Goal: Transaction & Acquisition: Purchase product/service

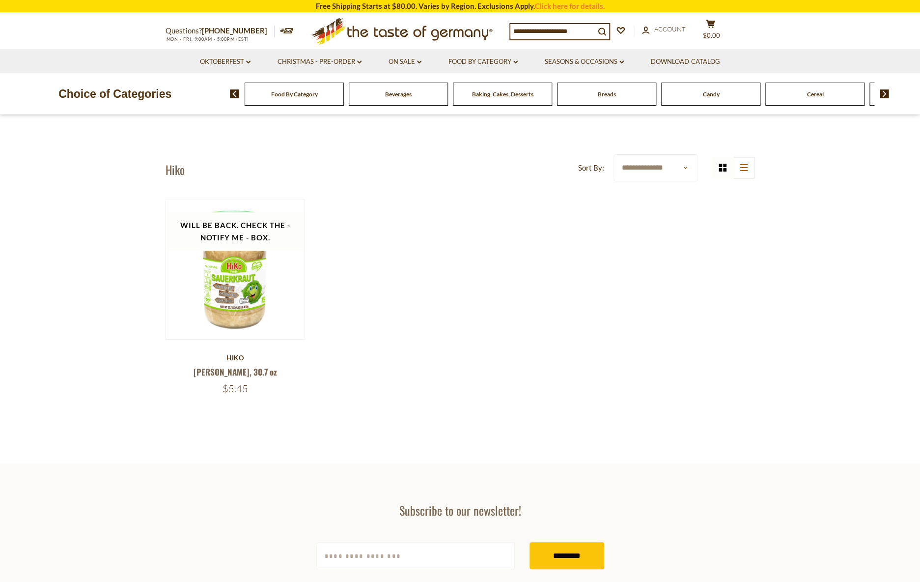
click at [299, 94] on span "Food By Category" at bounding box center [294, 93] width 47 height 7
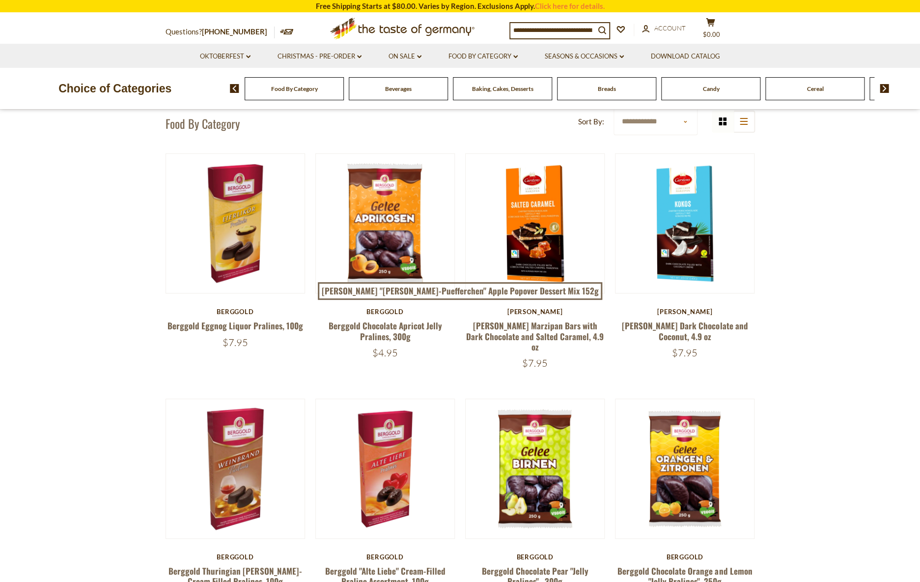
scroll to position [73, 0]
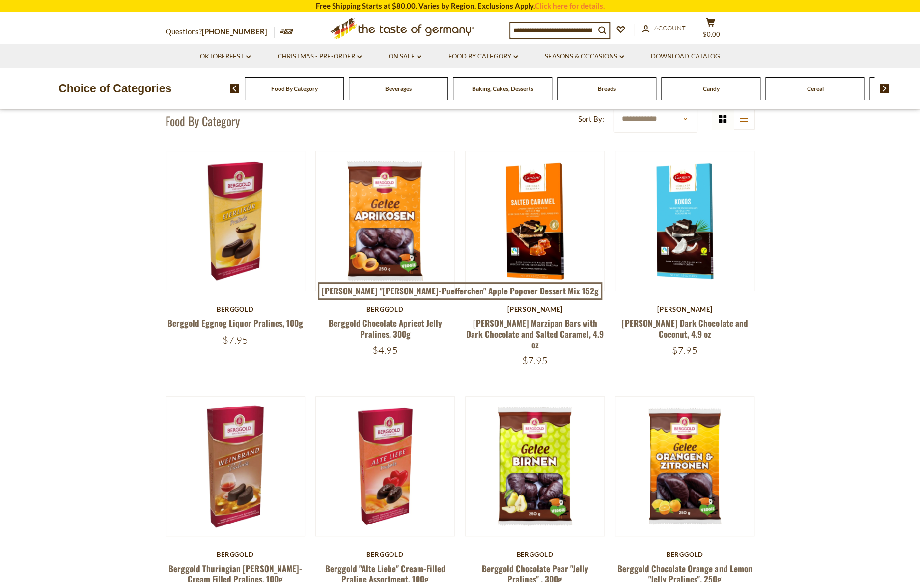
click at [595, 32] on input at bounding box center [553, 30] width 85 height 14
click at [606, 30] on icon "search_icon" at bounding box center [602, 30] width 8 height 8
type input "********"
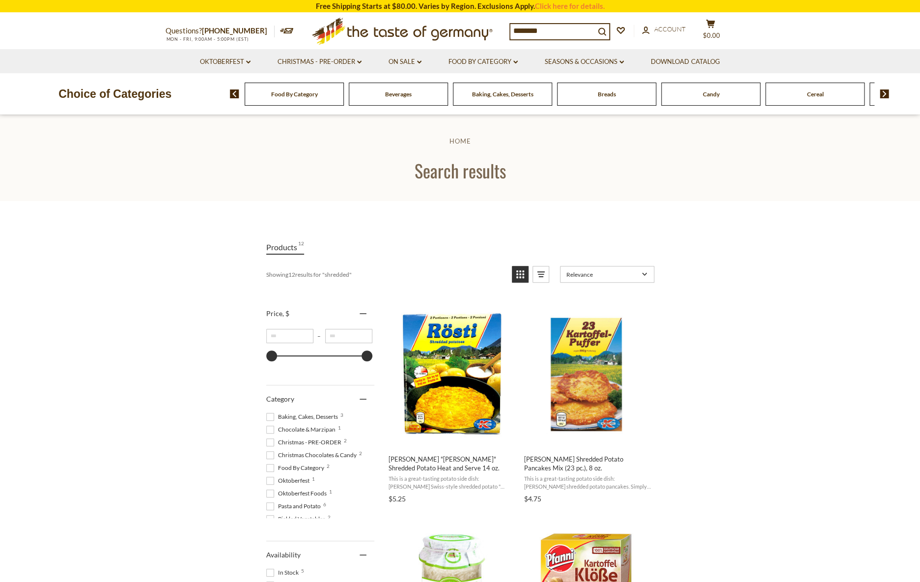
click at [283, 92] on span "Food By Category" at bounding box center [294, 93] width 47 height 7
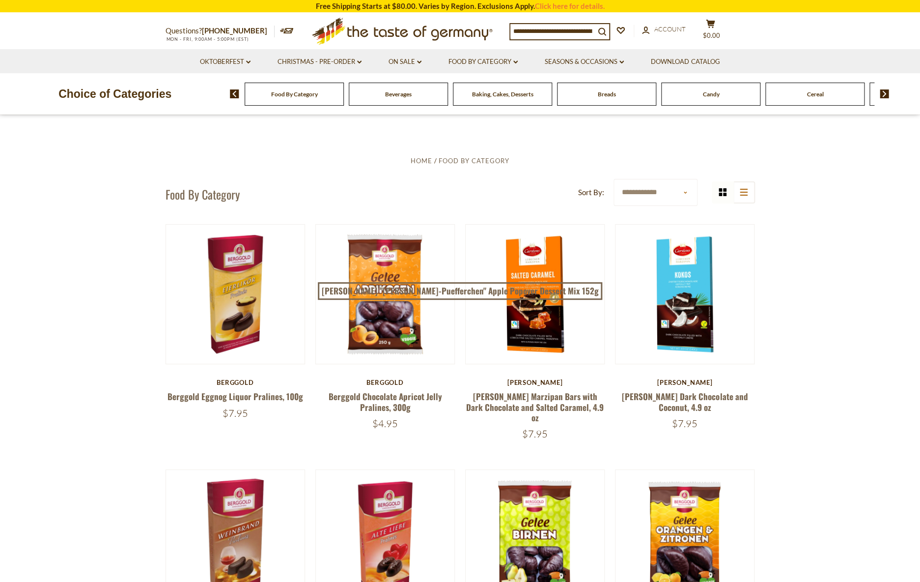
click at [595, 31] on input at bounding box center [553, 31] width 85 height 14
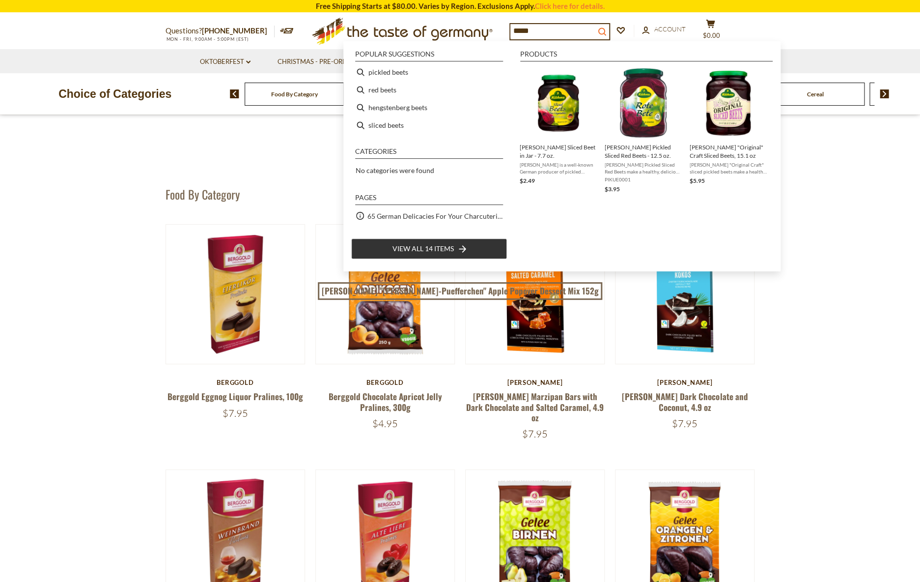
type input "*****"
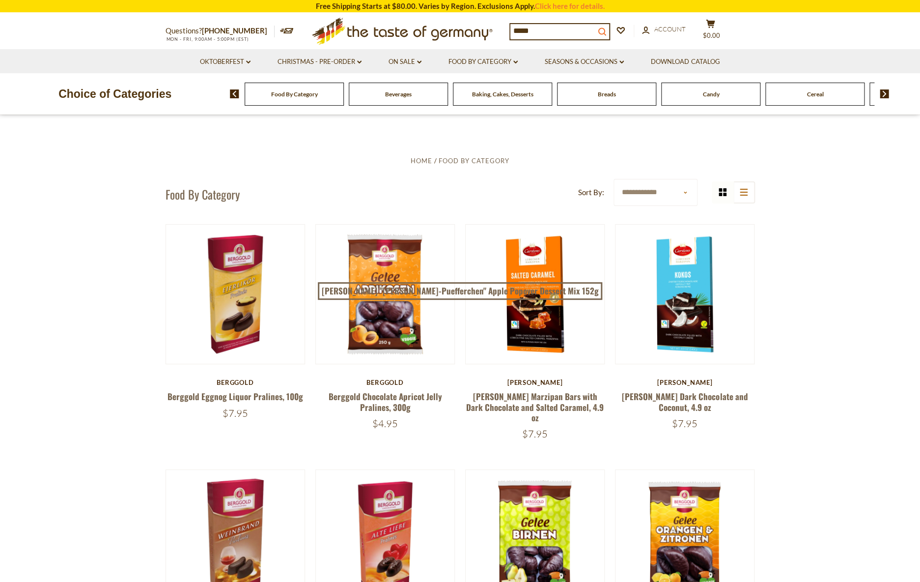
click at [606, 30] on icon "search_icon" at bounding box center [602, 32] width 8 height 8
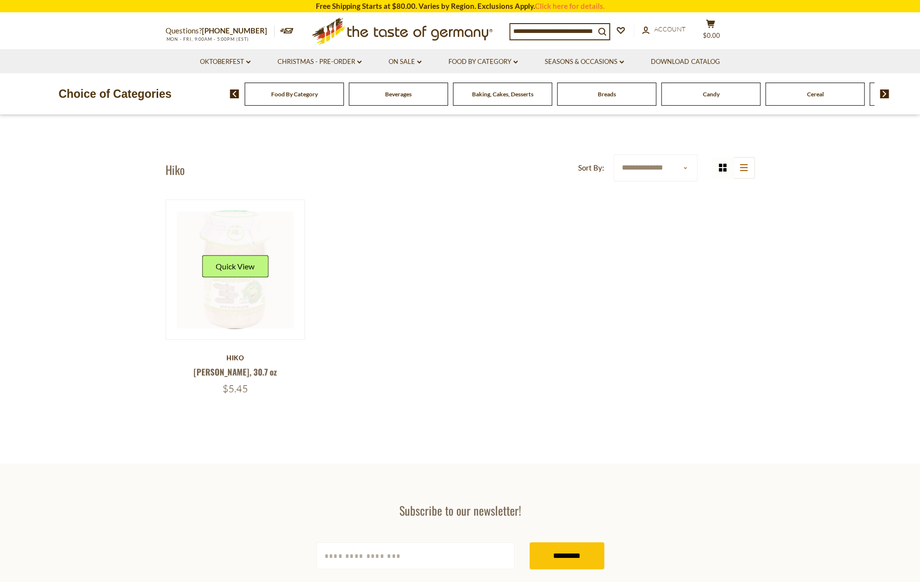
click at [243, 308] on link at bounding box center [235, 269] width 117 height 117
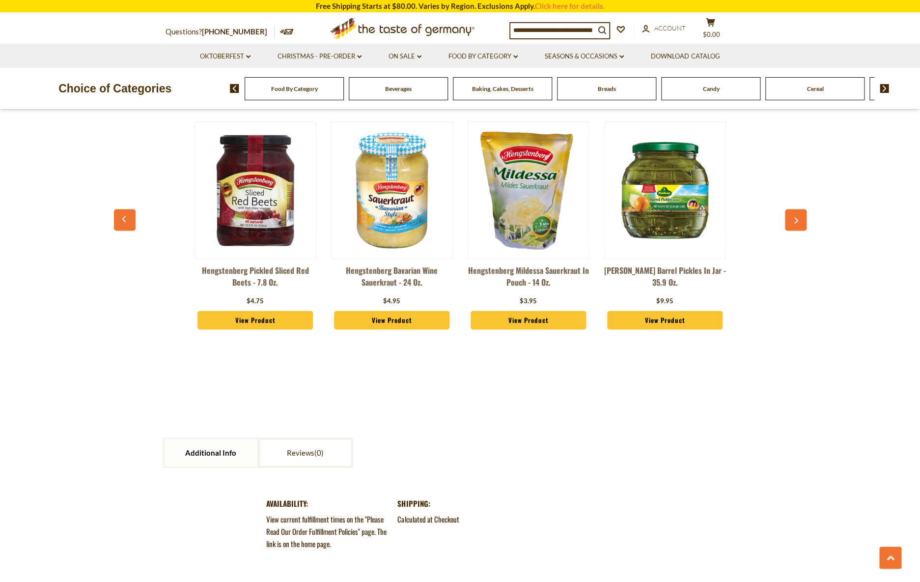
scroll to position [737, 0]
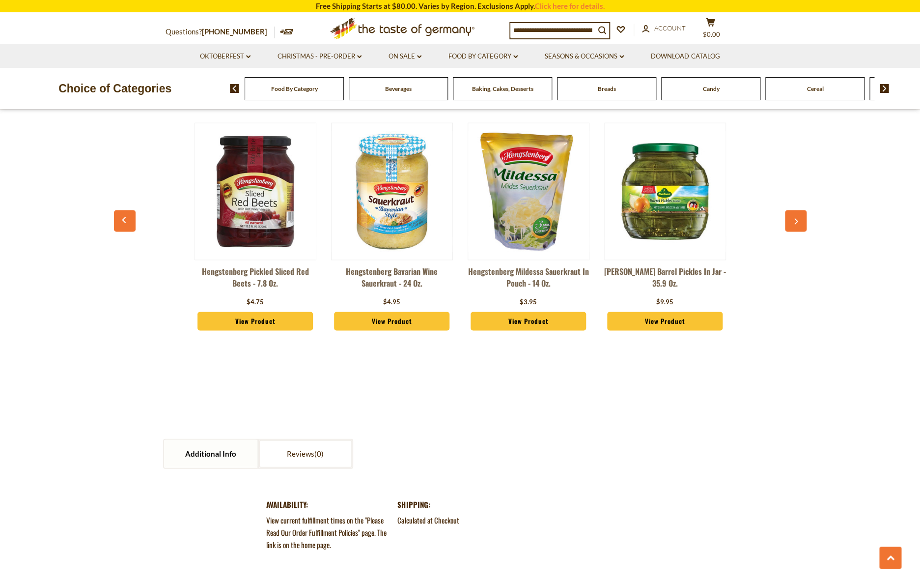
click at [801, 220] on button "button" at bounding box center [796, 221] width 22 height 22
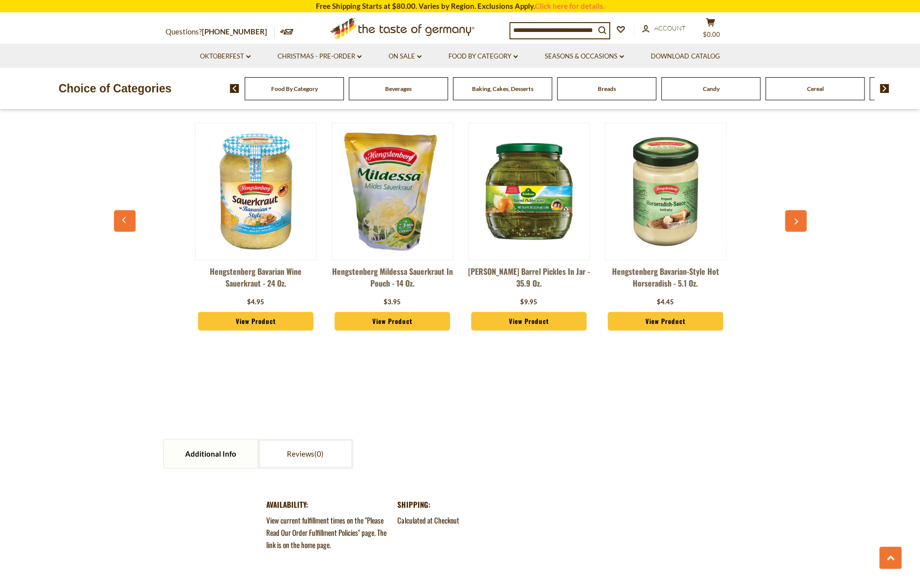
scroll to position [0, 137]
click at [799, 218] on button "button" at bounding box center [796, 221] width 22 height 22
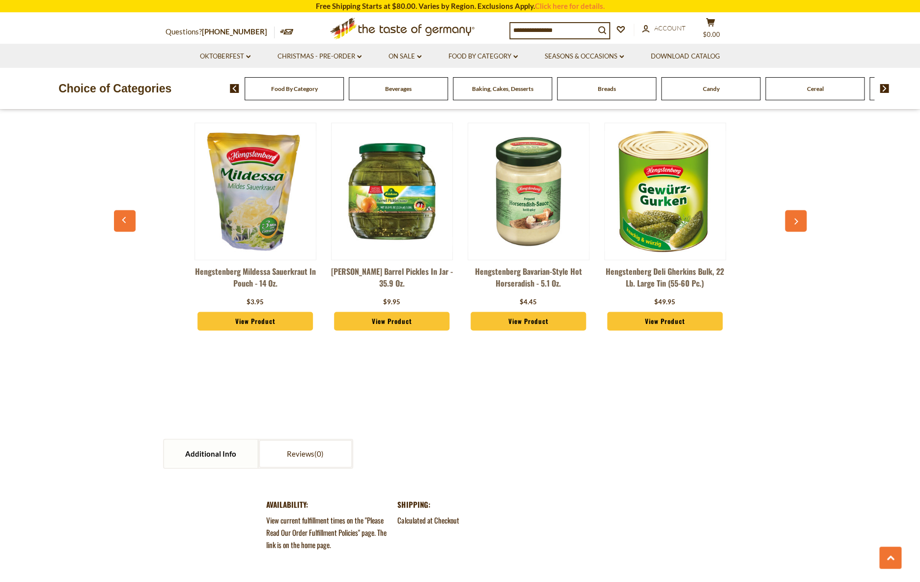
click at [799, 218] on button "button" at bounding box center [796, 221] width 22 height 22
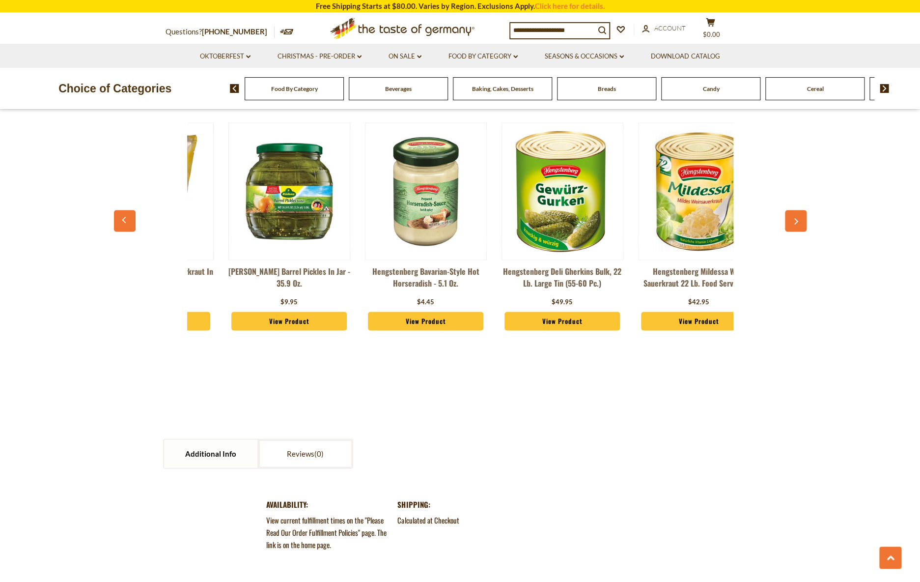
scroll to position [739, 0]
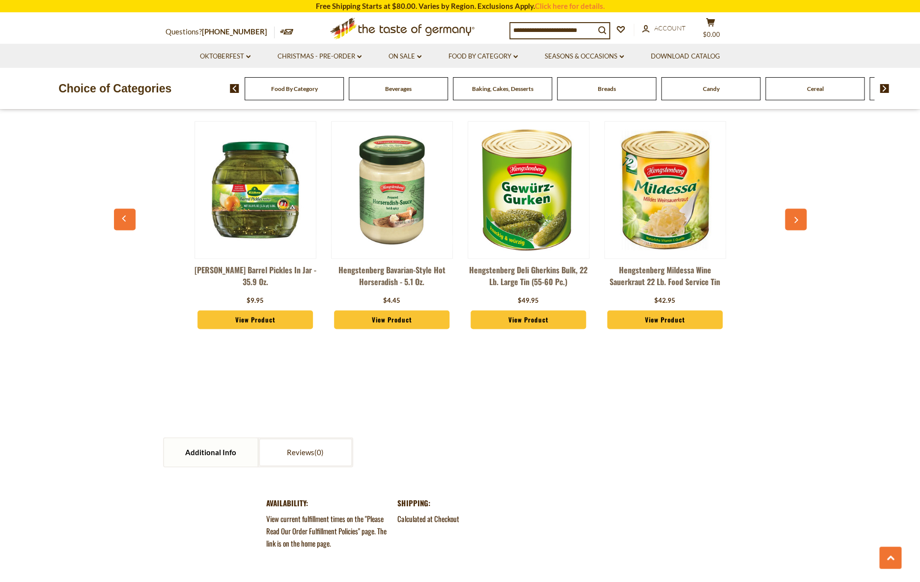
click at [799, 218] on icon "button" at bounding box center [796, 219] width 6 height 7
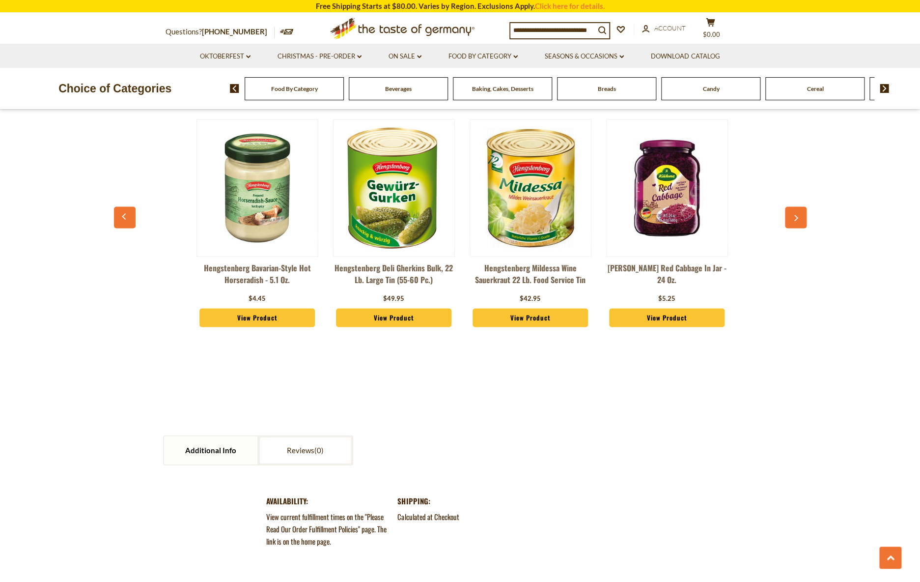
scroll to position [0, 546]
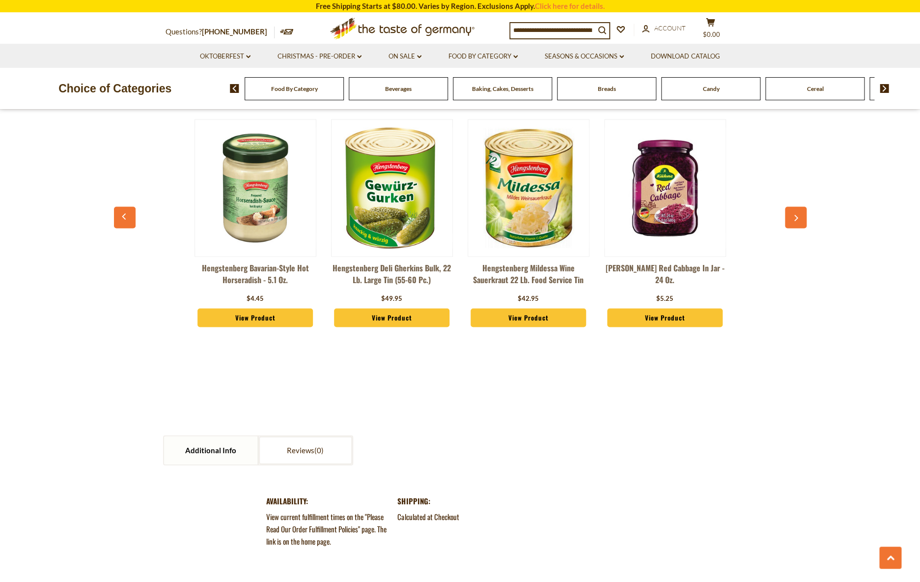
click at [799, 218] on icon "button" at bounding box center [796, 217] width 6 height 7
click at [799, 216] on button "button" at bounding box center [796, 217] width 22 height 22
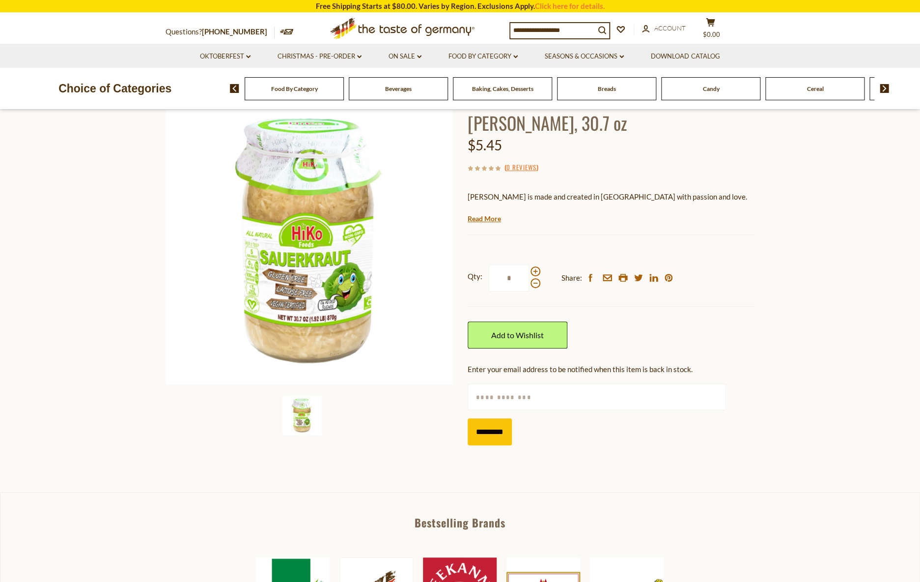
scroll to position [0, 0]
